Goal: Information Seeking & Learning: Learn about a topic

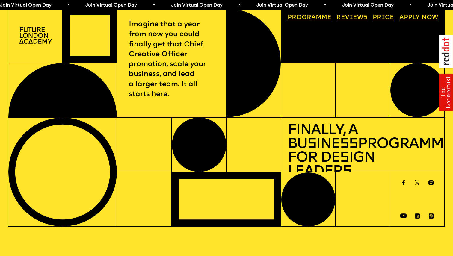
click at [301, 19] on link "Progr a mme" at bounding box center [309, 18] width 50 height 13
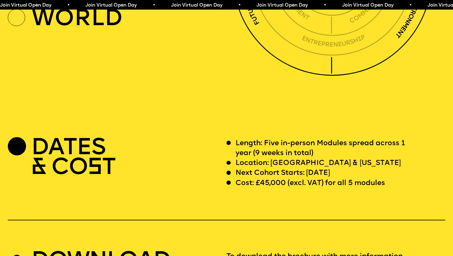
scroll to position [1752, 0]
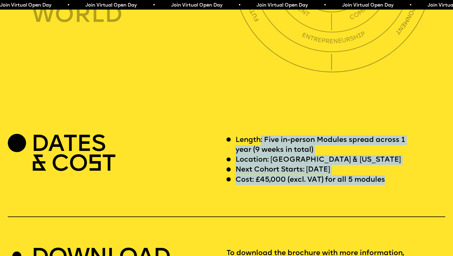
drag, startPoint x: 260, startPoint y: 128, endPoint x: 343, endPoint y: 180, distance: 98.5
click at [343, 180] on div "DATES & CO S T Length: Five in-person Modules spread across 1 year (9 weeks in …" at bounding box center [226, 236] width 453 height 203
click at [317, 179] on div "DATES & CO S T Length: Five in-person Modules spread across 1 year (9 weeks in …" at bounding box center [226, 236] width 453 height 203
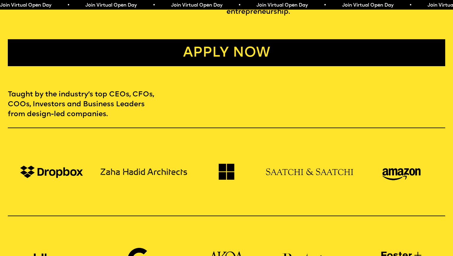
scroll to position [0, 0]
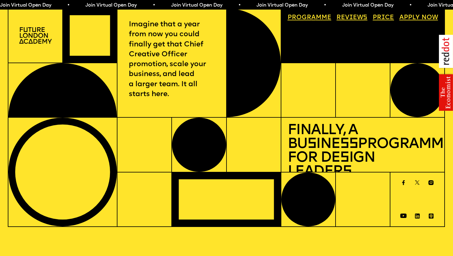
click at [313, 16] on span "a" at bounding box center [313, 17] width 4 height 6
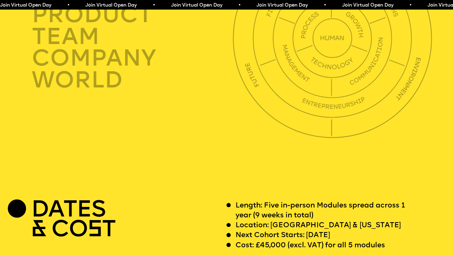
scroll to position [1614, 0]
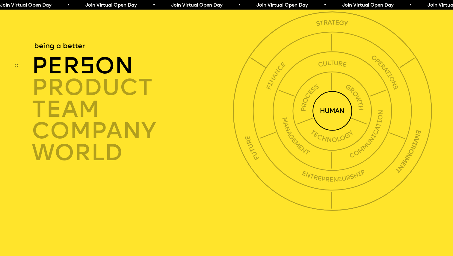
click at [334, 100] on img at bounding box center [333, 111] width 40 height 40
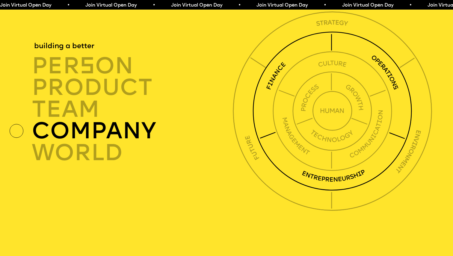
click at [319, 172] on img at bounding box center [332, 110] width 159 height 159
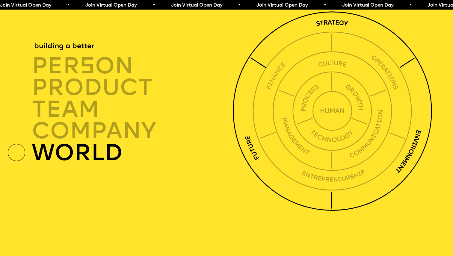
click at [312, 197] on img at bounding box center [332, 110] width 199 height 199
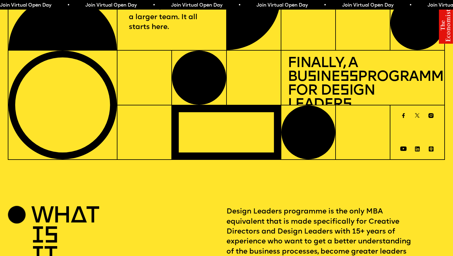
scroll to position [0, 0]
